Goal: Check status

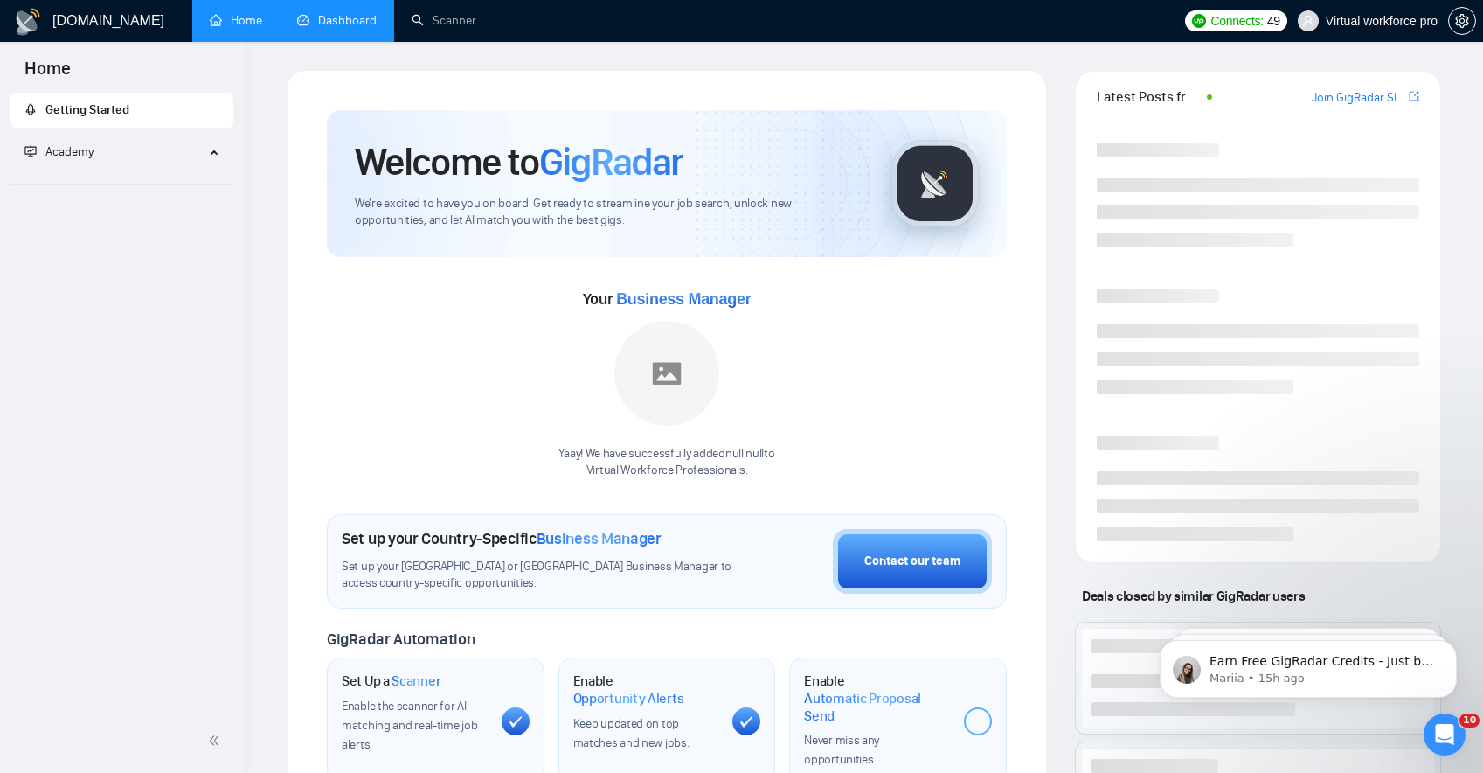
click at [325, 13] on link "Dashboard" at bounding box center [337, 20] width 80 height 15
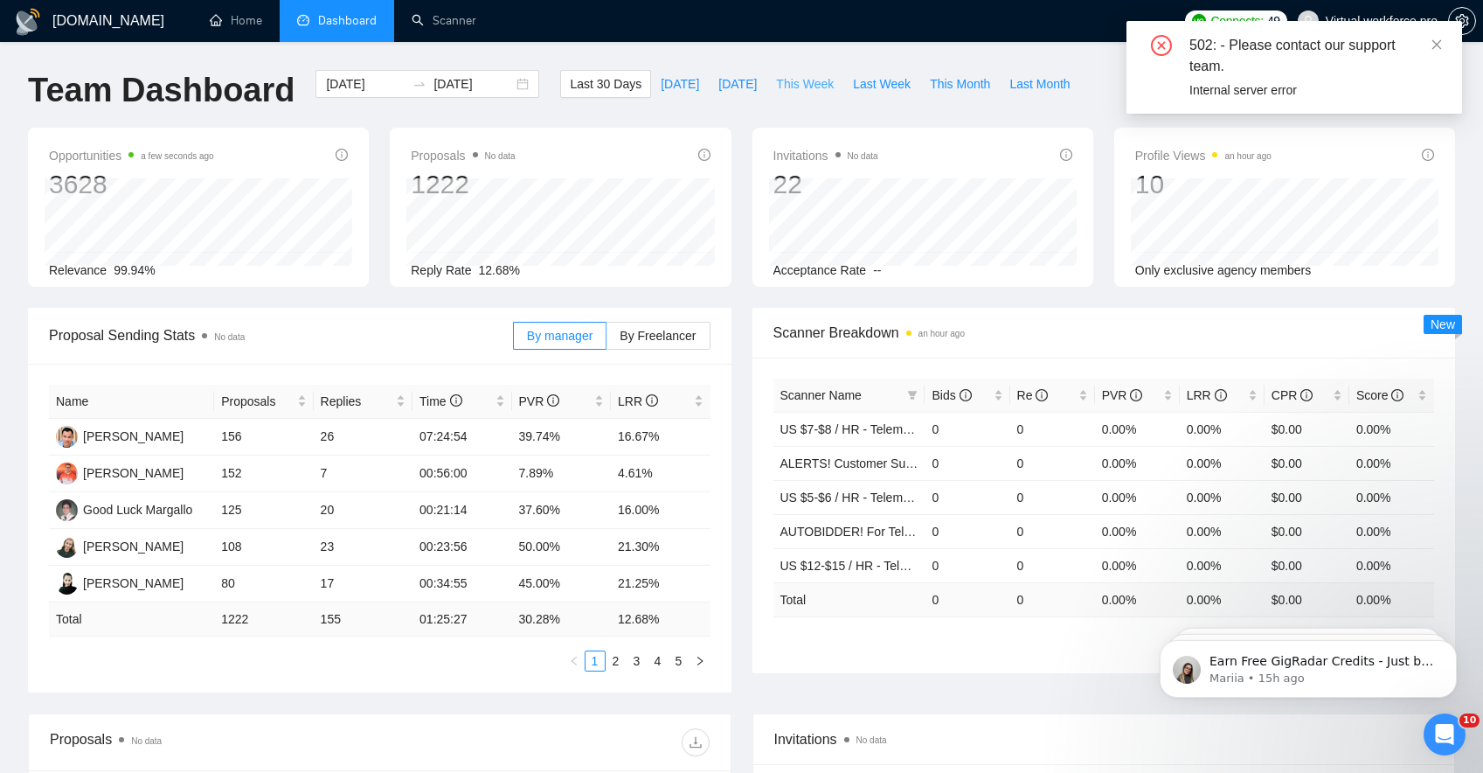
click at [820, 84] on span "This Week" at bounding box center [805, 83] width 58 height 19
type input "[DATE]"
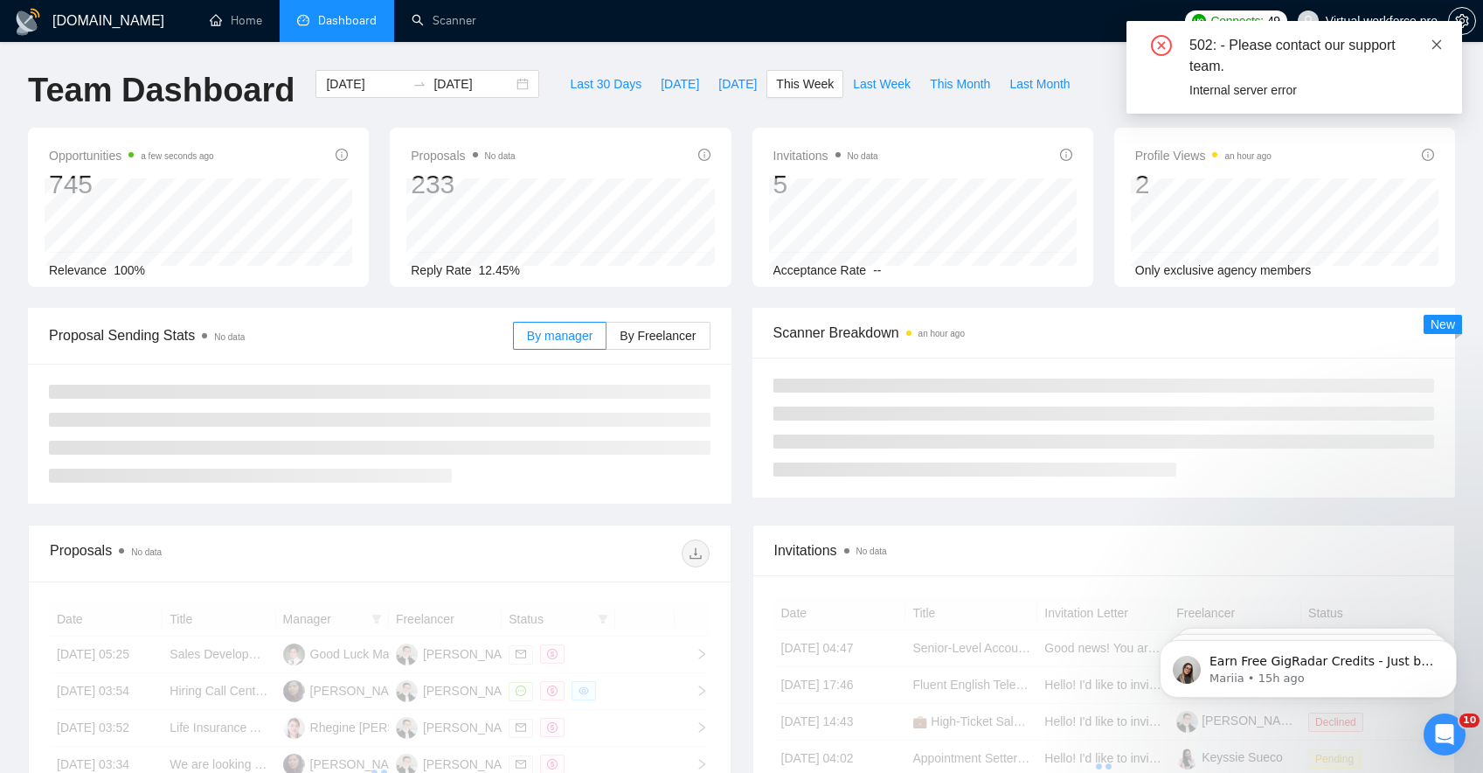
click at [1439, 47] on icon "close" at bounding box center [1437, 44] width 12 height 12
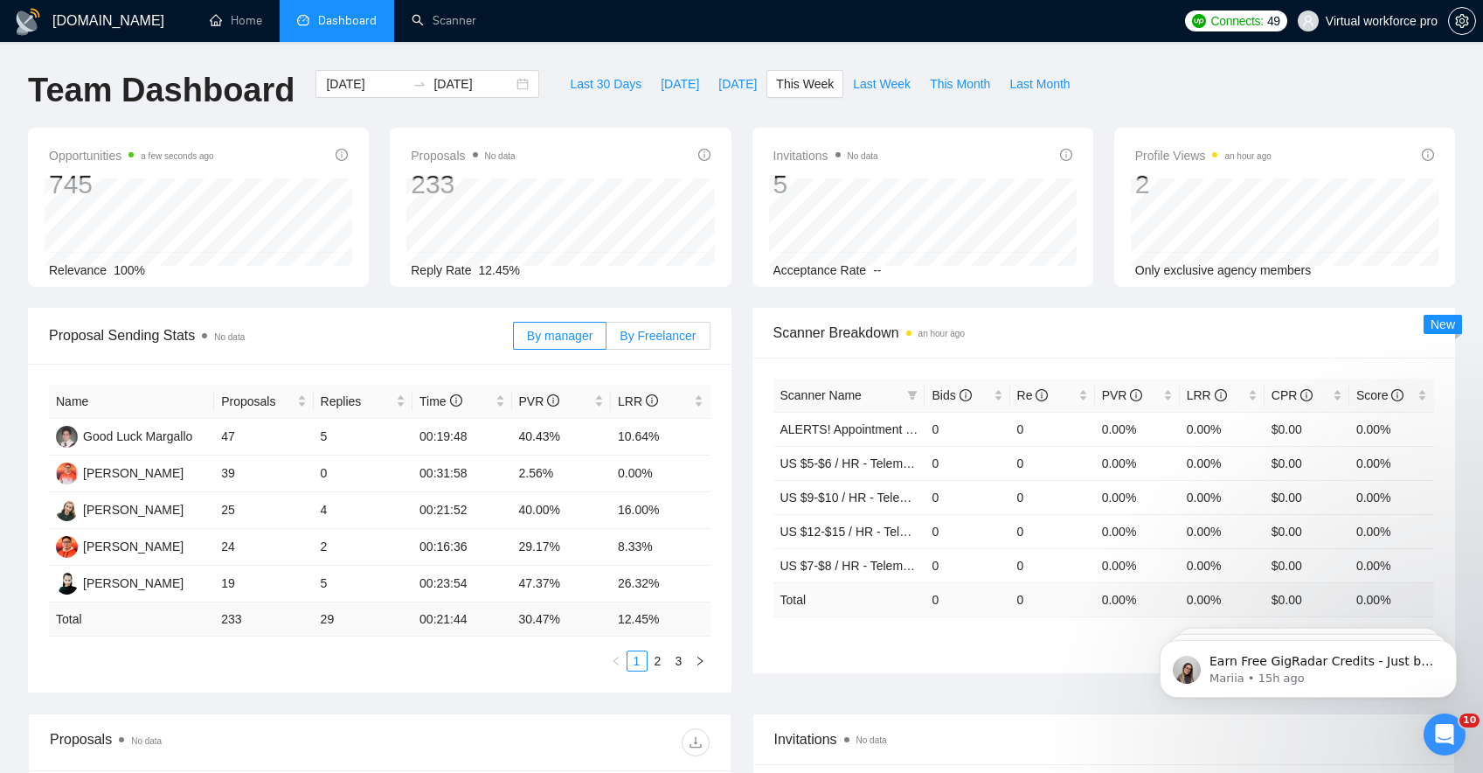
click at [623, 324] on label "By Freelancer" at bounding box center [658, 336] width 103 height 28
click at [607, 340] on input "By Freelancer" at bounding box center [607, 340] width 0 height 0
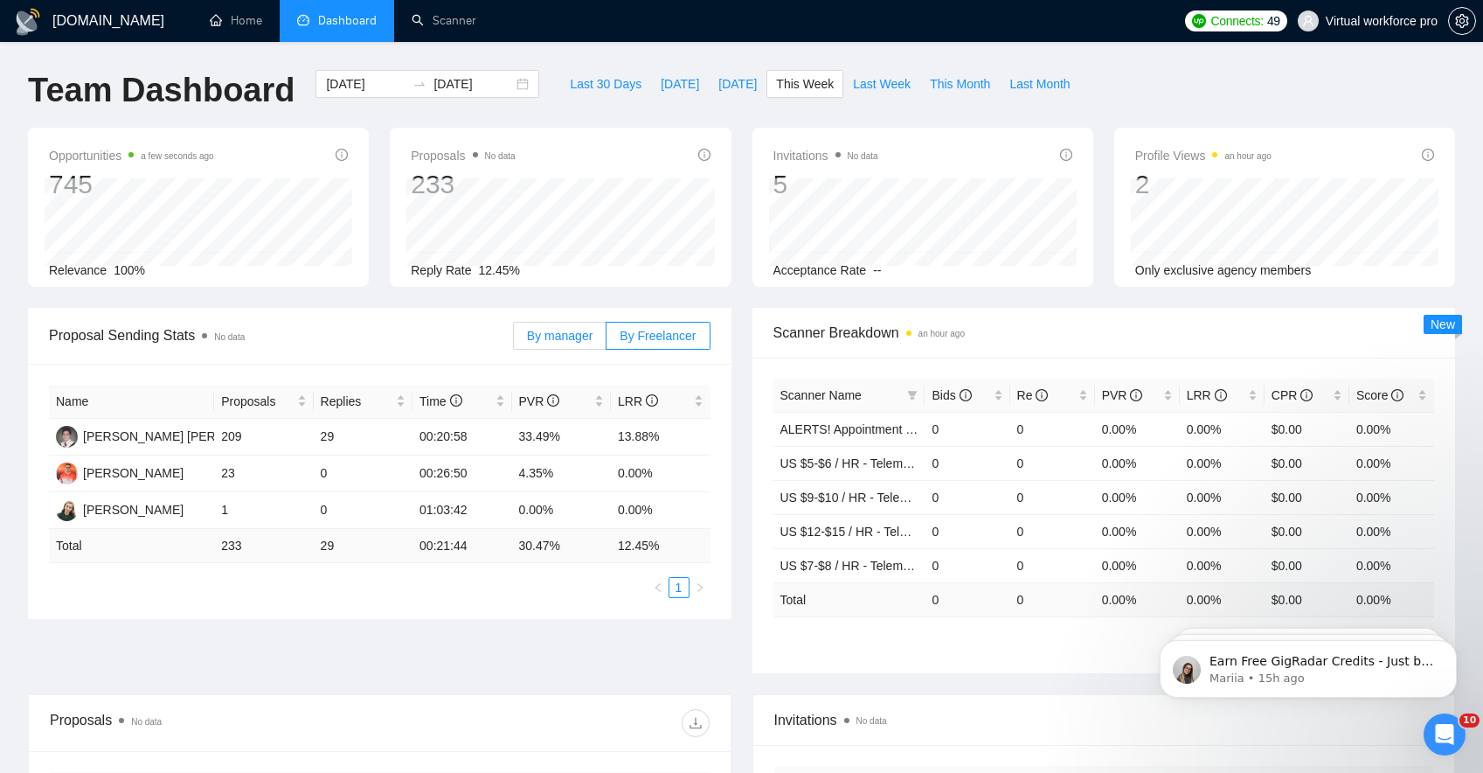
click at [556, 347] on label "By manager" at bounding box center [560, 336] width 94 height 28
click at [514, 340] on input "By manager" at bounding box center [514, 340] width 0 height 0
